Goal: Information Seeking & Learning: Find specific fact

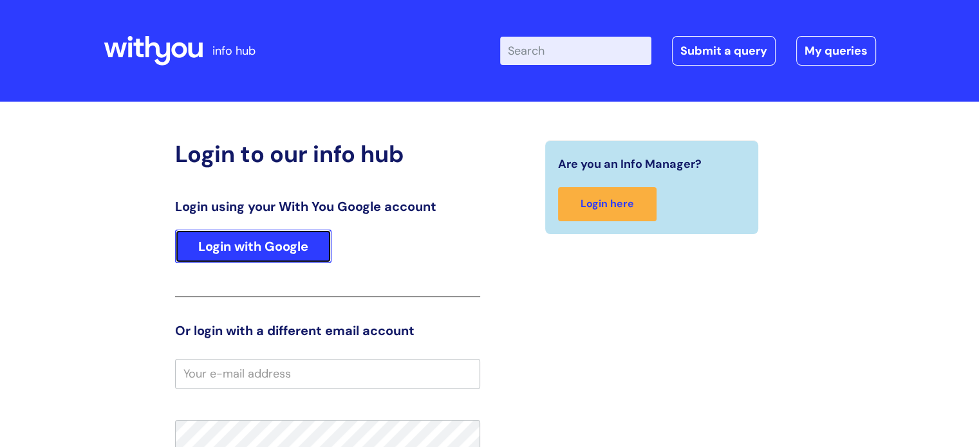
click at [195, 248] on link "Login with Google" at bounding box center [253, 246] width 156 height 33
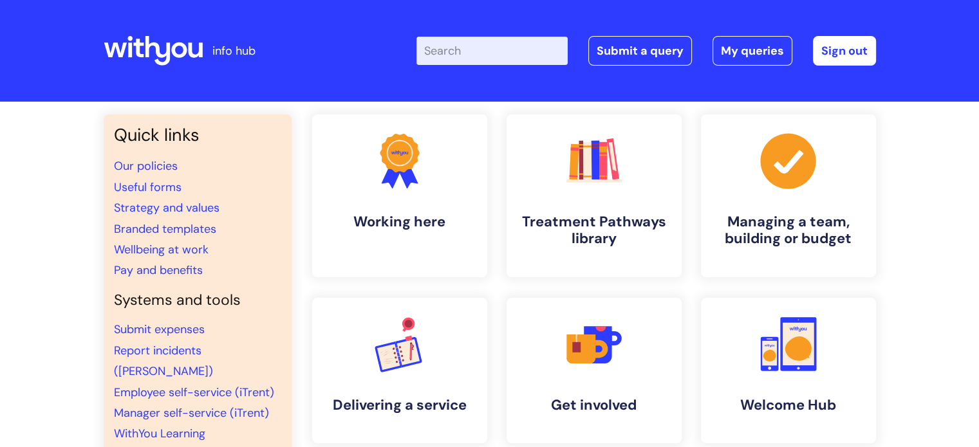
click at [482, 57] on input "Enter your search term here..." at bounding box center [492, 51] width 151 height 28
type input "vacancies"
click button "Search" at bounding box center [0, 0] width 0 height 0
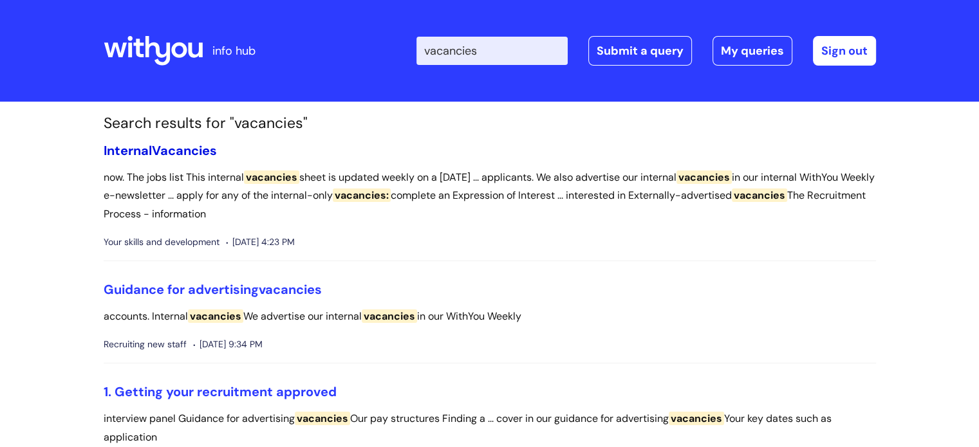
click at [176, 153] on span "Vacancies" at bounding box center [184, 150] width 65 height 17
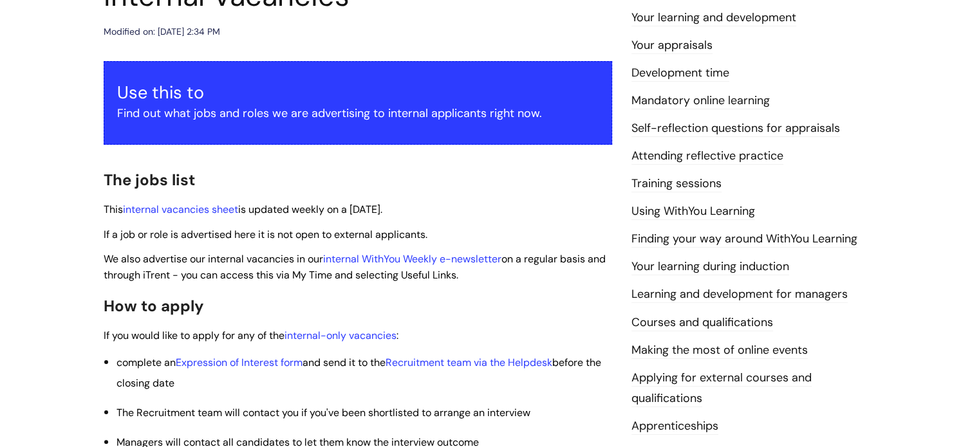
scroll to position [193, 0]
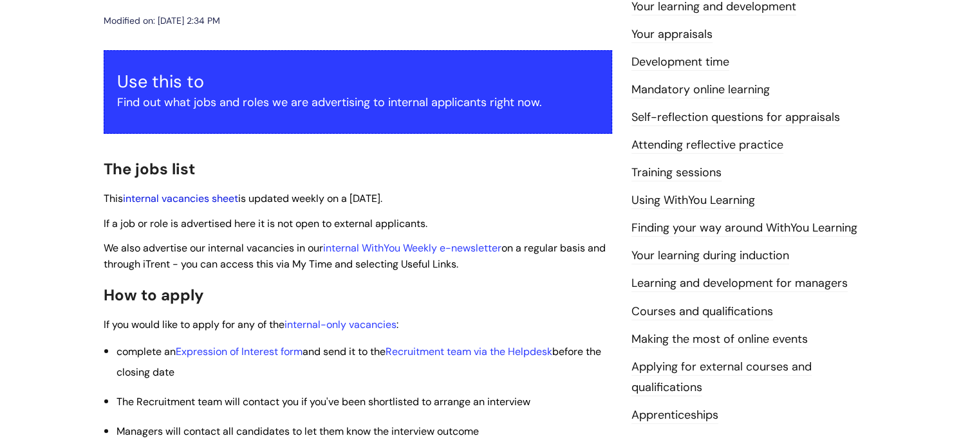
click at [175, 198] on link "internal vacancies sheet" at bounding box center [180, 199] width 115 height 14
